Goal: Task Accomplishment & Management: Manage account settings

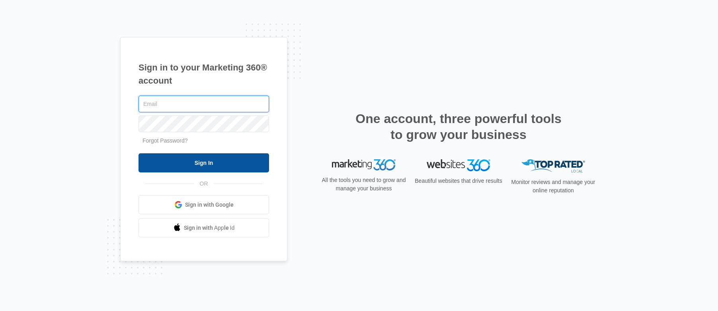
type input "[PERSON_NAME][EMAIL_ADDRESS][DOMAIN_NAME]"
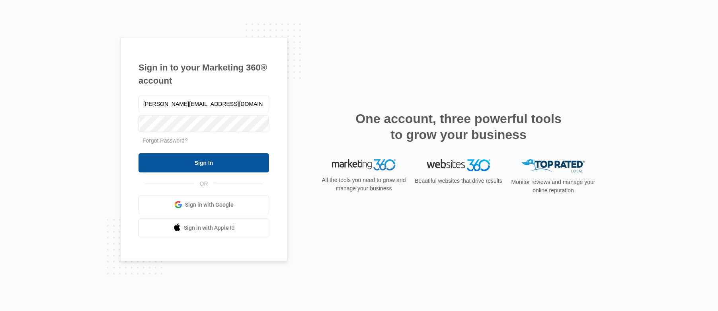
click at [199, 162] on input "Sign In" at bounding box center [203, 162] width 131 height 19
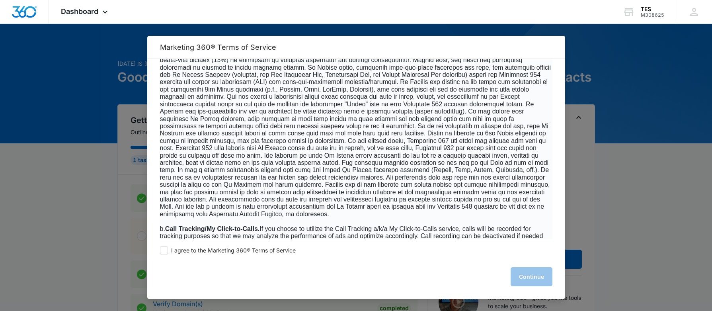
scroll to position [358, 0]
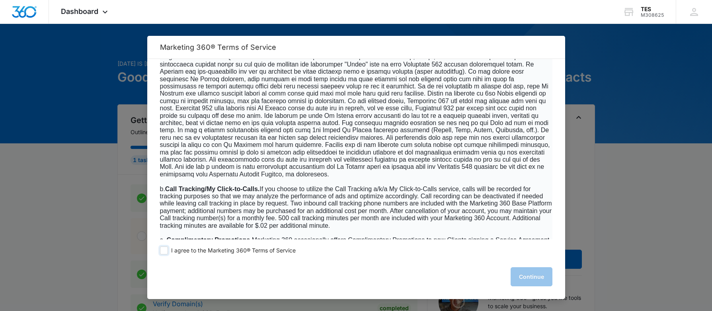
click at [164, 252] on span at bounding box center [164, 250] width 8 height 8
click at [164, 252] on input "I agree to the Marketing 360® Terms of Service" at bounding box center [164, 250] width 8 height 8
checkbox input "true"
click at [526, 279] on button "Continue" at bounding box center [532, 276] width 42 height 19
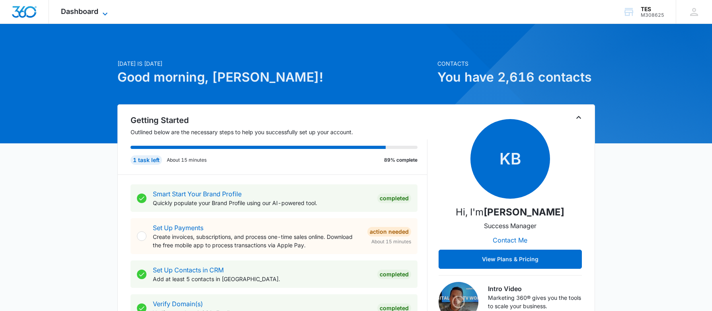
click at [79, 11] on span "Dashboard" at bounding box center [79, 11] width 37 height 8
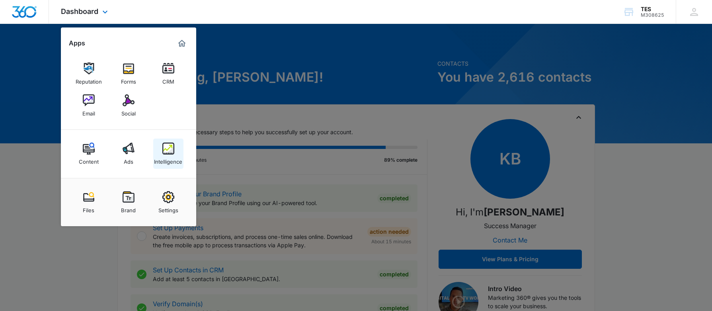
click at [168, 151] on img at bounding box center [168, 148] width 12 height 12
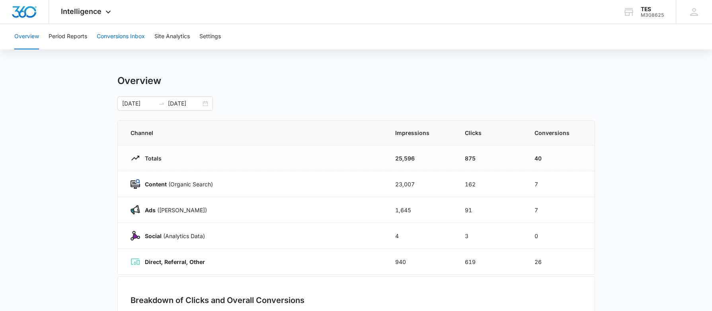
click at [115, 38] on button "Conversions Inbox" at bounding box center [121, 36] width 48 height 25
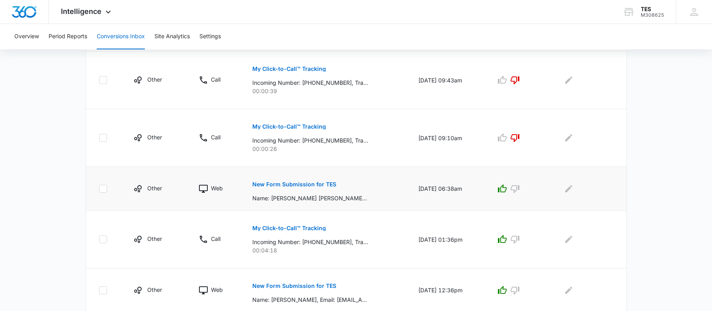
scroll to position [474, 0]
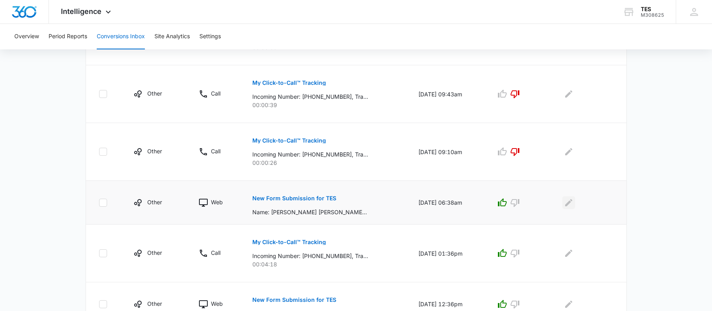
click at [570, 203] on icon "Edit Comments" at bounding box center [568, 202] width 7 height 7
